Goal: Navigation & Orientation: Find specific page/section

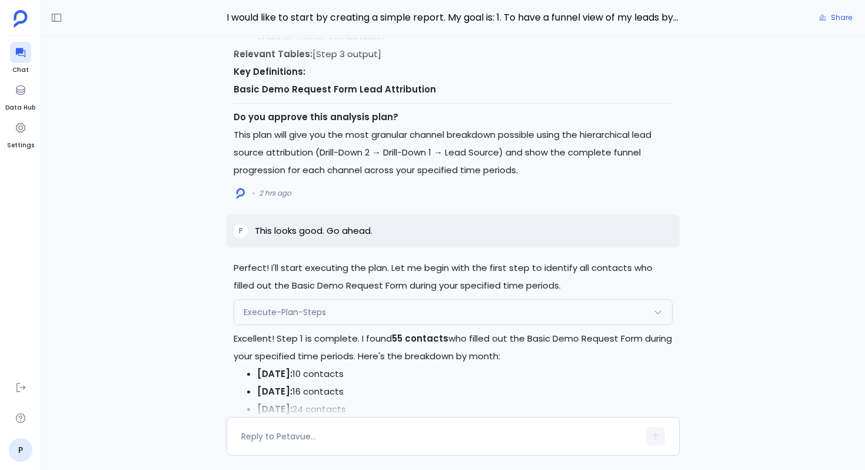
scroll to position [-6937, 0]
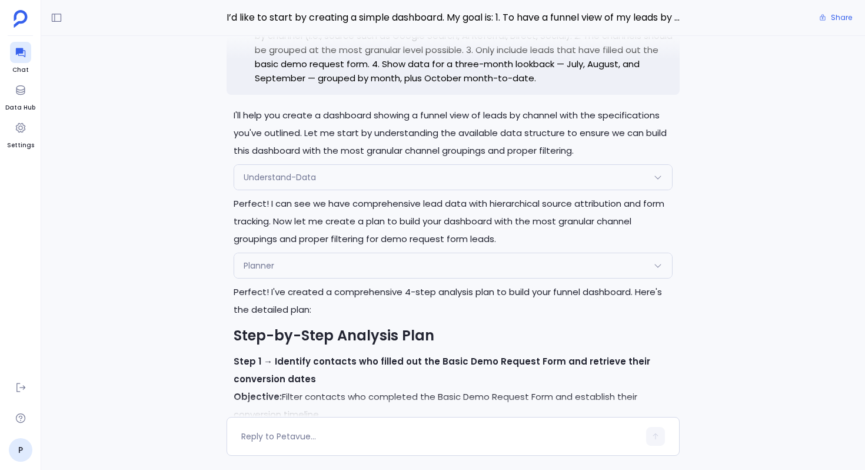
scroll to position [-2805, 0]
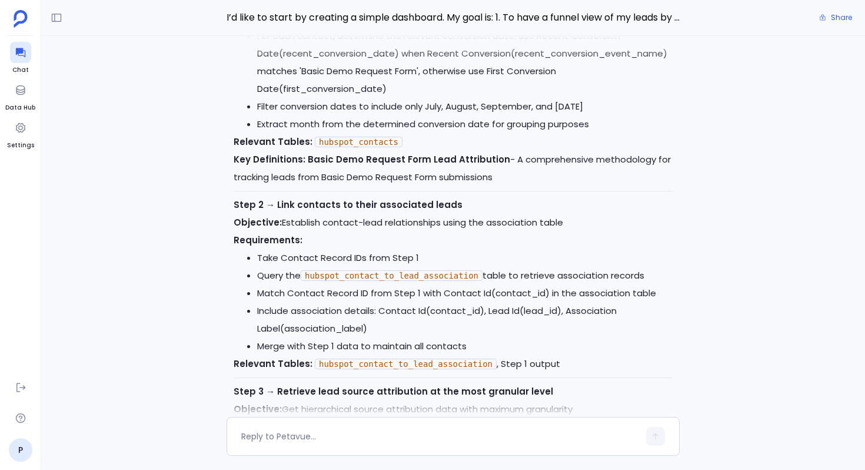
scroll to position [-2047, 0]
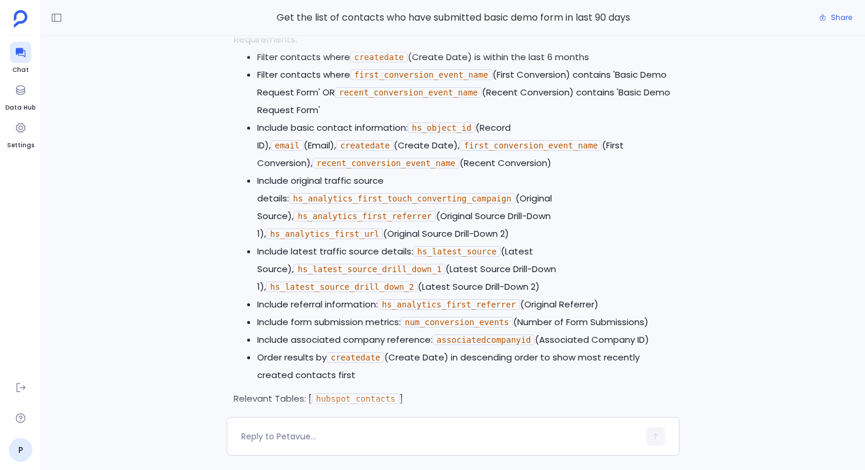
scroll to position [-3144, 0]
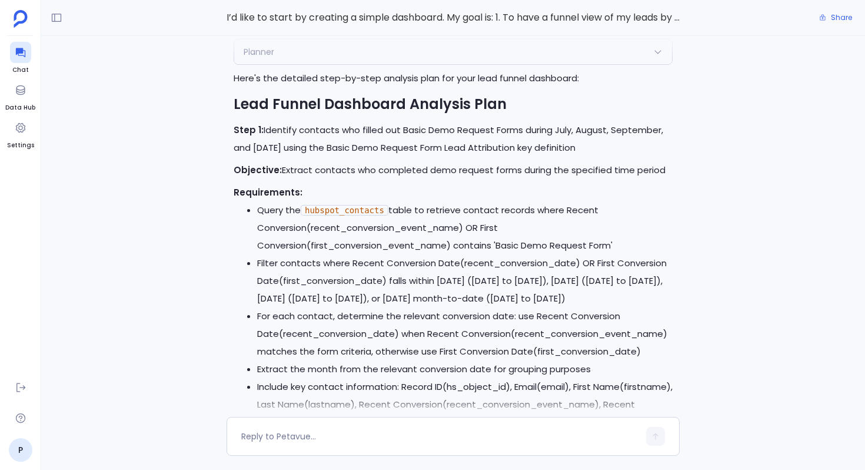
scroll to position [-1789, 0]
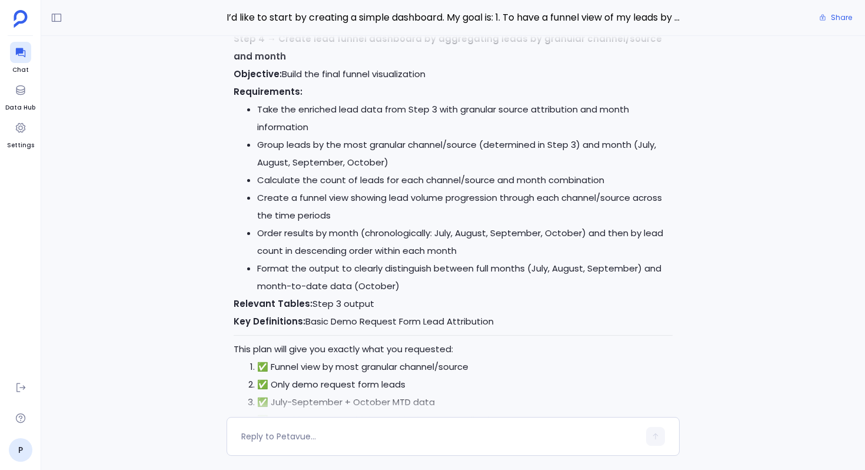
scroll to position [-2233, 0]
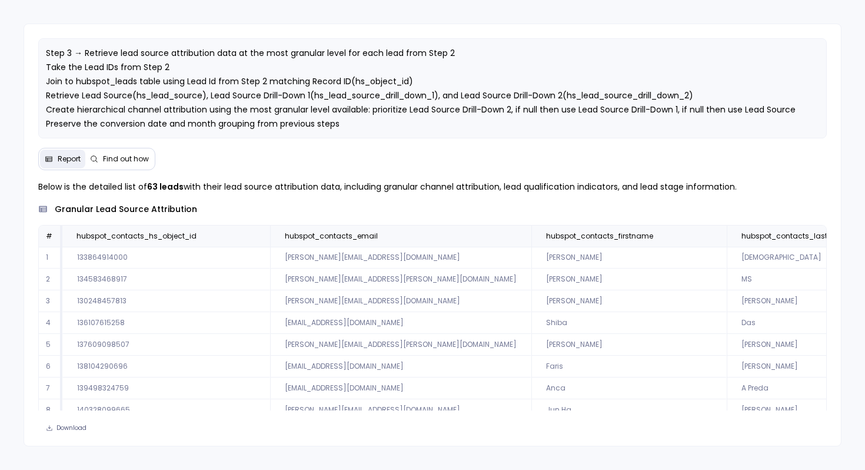
scroll to position [0, 2087]
